Goal: Task Accomplishment & Management: Complete application form

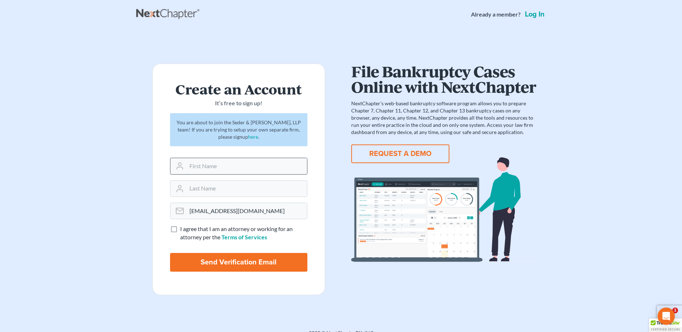
click at [227, 161] on input "text" at bounding box center [246, 166] width 120 height 16
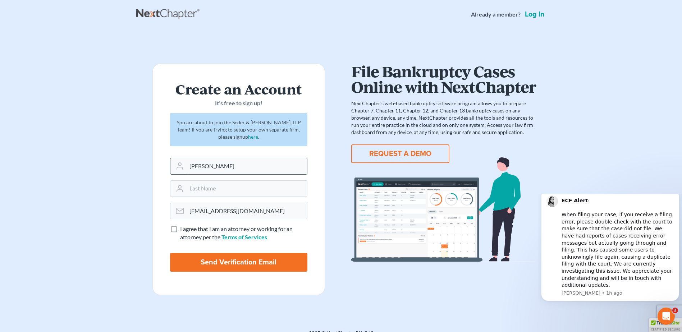
type input "[PERSON_NAME]"
type input "T"
type input "[PERSON_NAME]"
click at [180, 229] on label "I agree that I am an attorney or working for an attorney per the Terms of Servi…" at bounding box center [243, 233] width 127 height 17
click at [183, 229] on input "I agree that I am an attorney or working for an attorney per the Terms of Servi…" at bounding box center [185, 227] width 5 height 5
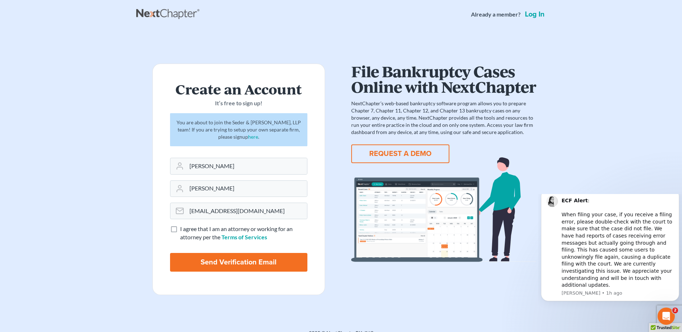
checkbox input "true"
click at [226, 264] on input "Send Verification Email" at bounding box center [238, 262] width 137 height 19
type input "Thinking..."
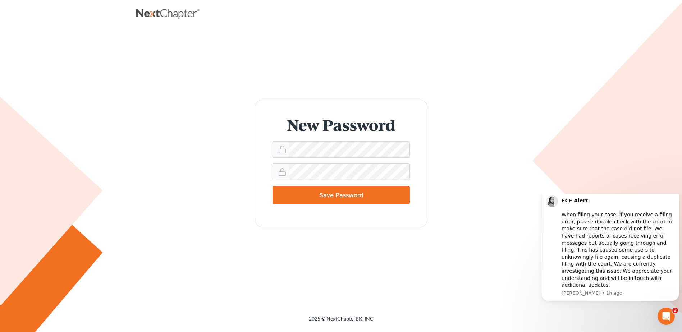
click at [372, 196] on input "Save Password" at bounding box center [340, 195] width 137 height 18
type input "Thinking..."
